Goal: Information Seeking & Learning: Learn about a topic

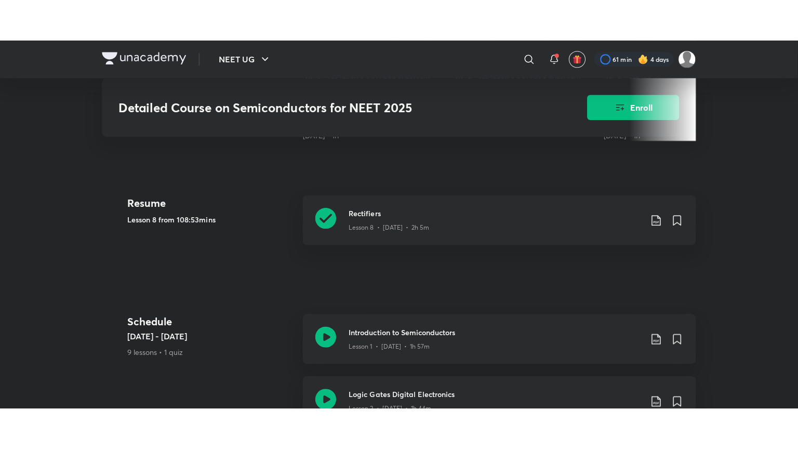
scroll to position [467, 0]
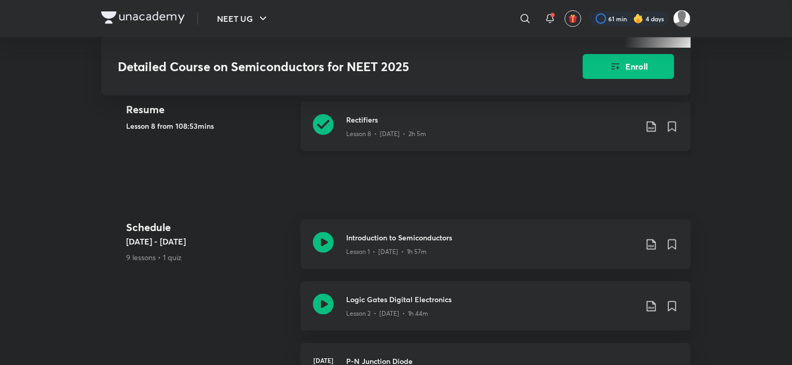
click at [359, 129] on p "Lesson 8 • Aug 8 • 2h 5m" at bounding box center [386, 133] width 80 height 9
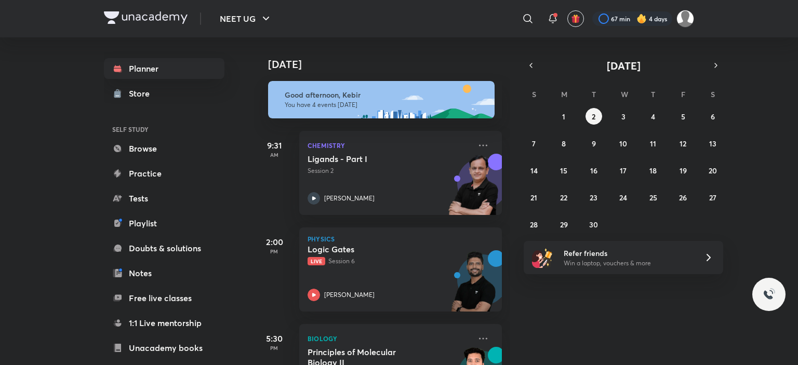
click at [526, 20] on icon at bounding box center [527, 18] width 12 height 12
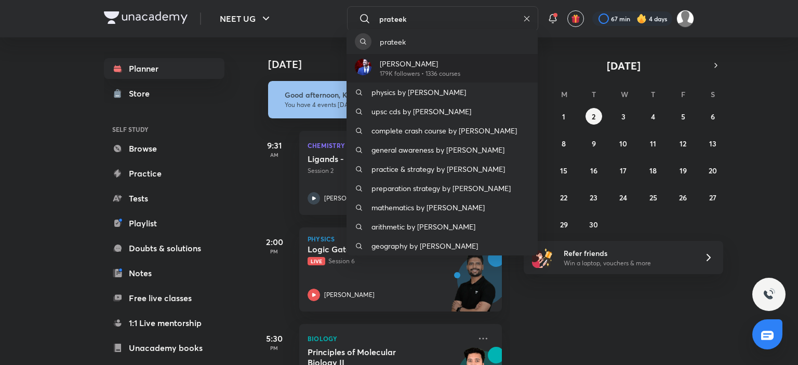
type input "prateek"
click at [438, 67] on p "[PERSON_NAME]" at bounding box center [420, 63] width 80 height 11
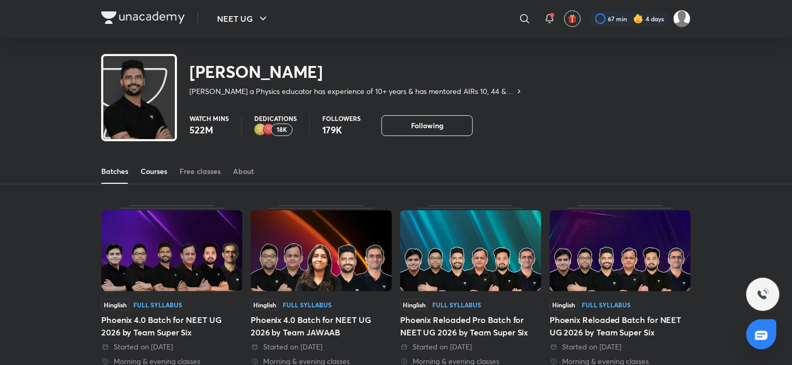
click at [144, 169] on div "Courses" at bounding box center [154, 171] width 26 height 10
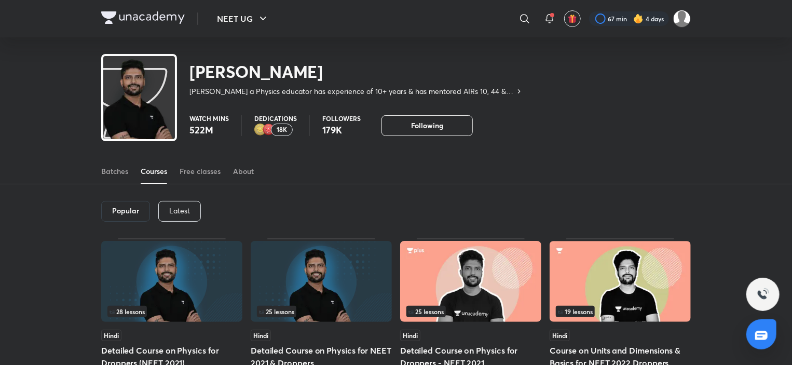
click at [183, 209] on p "Latest" at bounding box center [179, 211] width 21 height 8
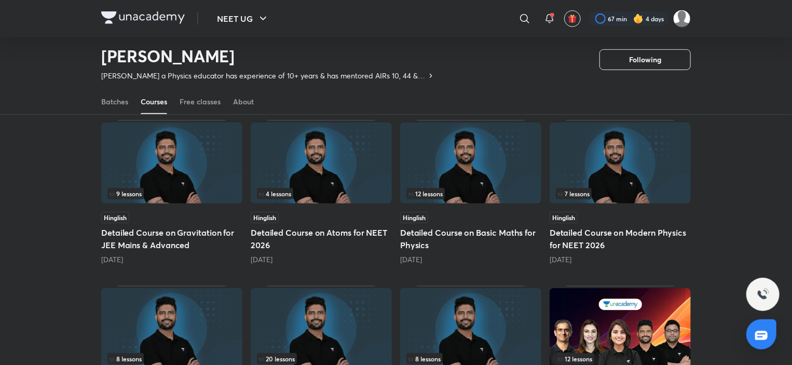
scroll to position [408, 0]
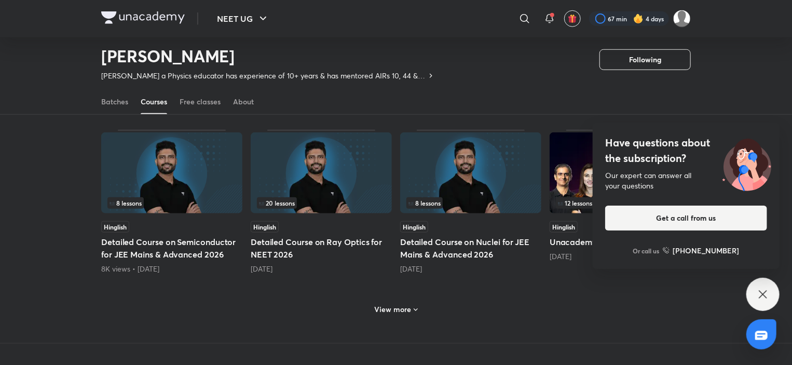
click at [764, 298] on icon at bounding box center [763, 294] width 12 height 12
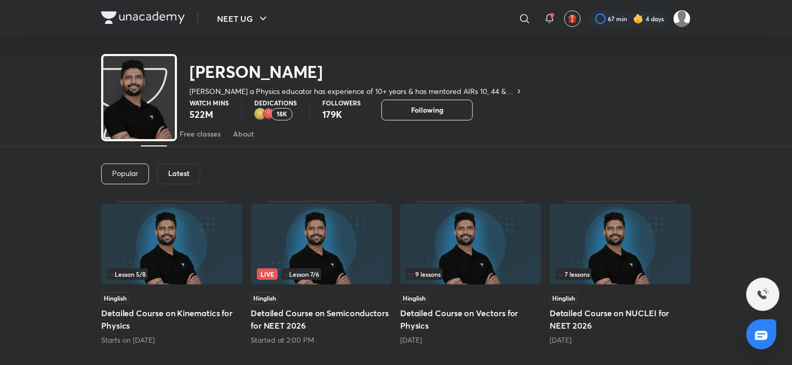
scroll to position [0, 0]
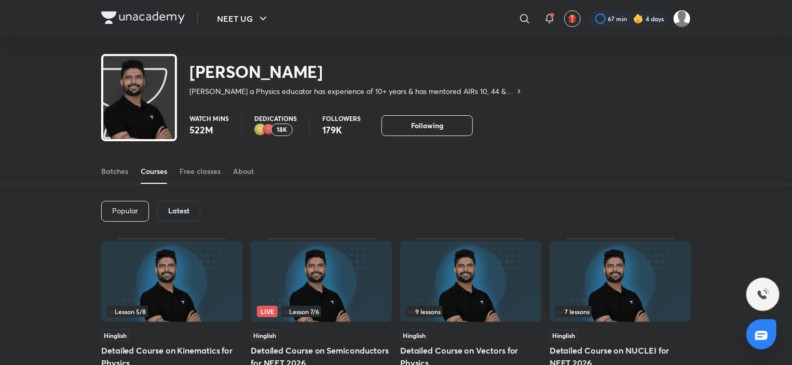
click at [193, 209] on div "Latest" at bounding box center [178, 211] width 43 height 21
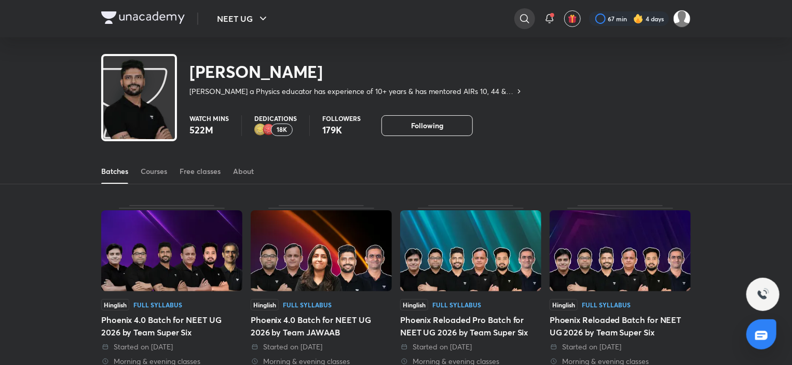
click at [522, 20] on icon at bounding box center [525, 18] width 12 height 12
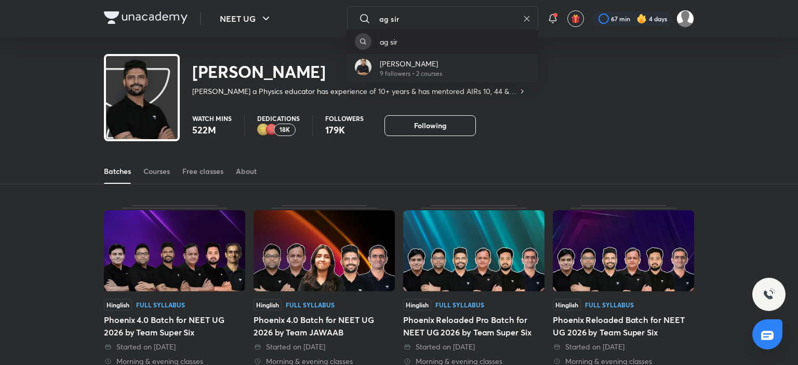
type input "ag sir"
click at [405, 47] on div "ag sir" at bounding box center [441, 41] width 191 height 25
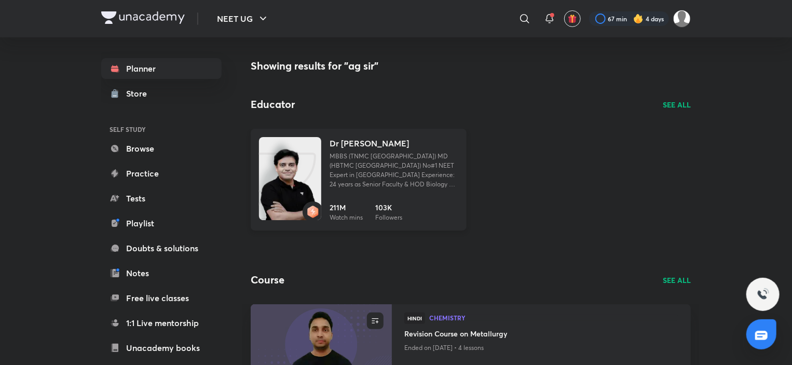
click at [309, 154] on img at bounding box center [290, 188] width 62 height 83
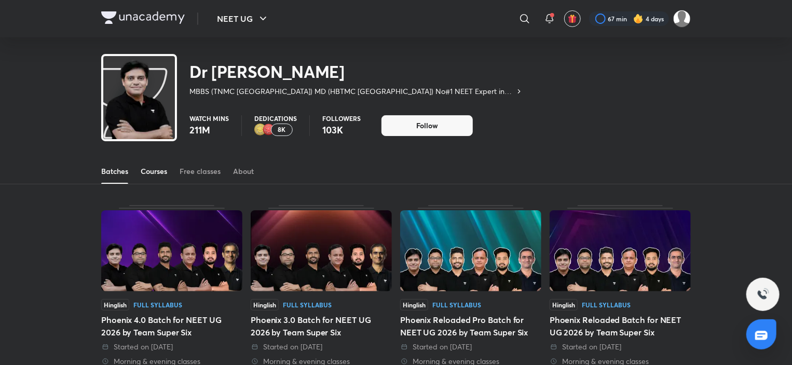
click at [166, 166] on div "Courses" at bounding box center [154, 171] width 26 height 10
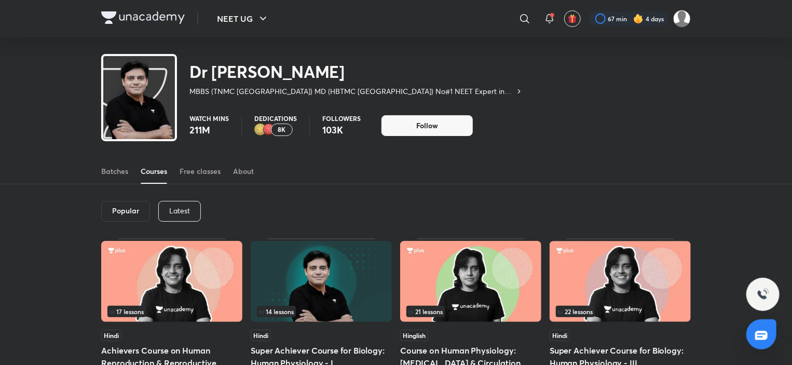
click at [189, 207] on p "Latest" at bounding box center [179, 211] width 21 height 8
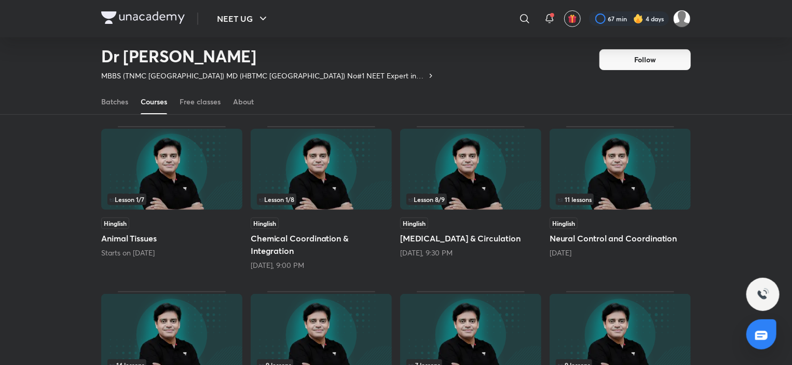
scroll to position [97, 0]
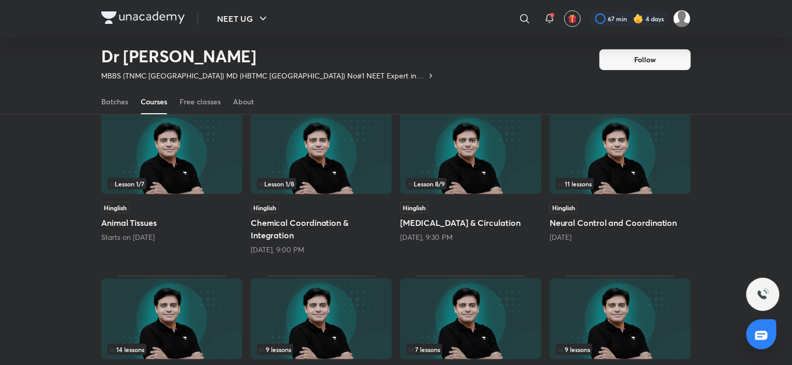
click at [186, 152] on img at bounding box center [171, 153] width 141 height 81
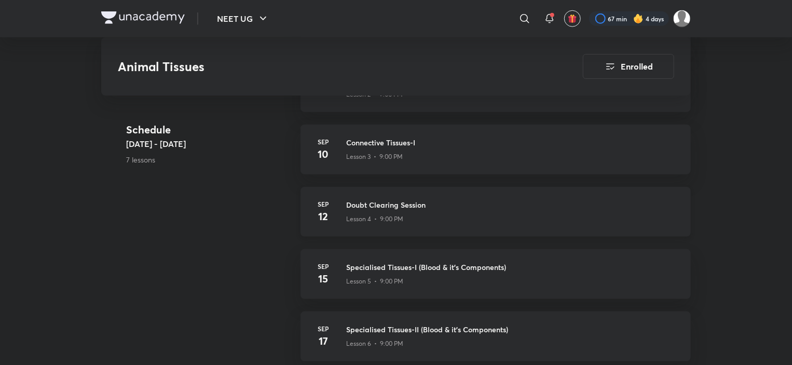
scroll to position [623, 0]
